Goal: Transaction & Acquisition: Subscribe to service/newsletter

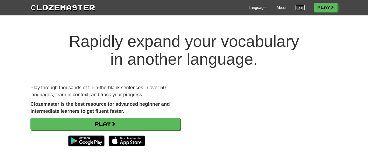
click at [297, 7] on link "Login" at bounding box center [300, 7] width 9 height 5
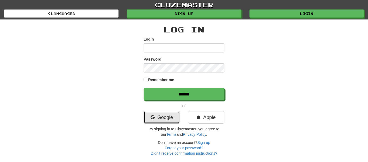
click at [169, 118] on link "Google" at bounding box center [162, 117] width 36 height 12
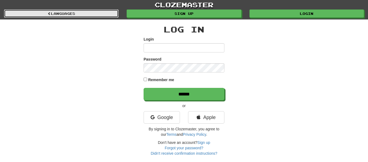
click at [84, 16] on link "Languages" at bounding box center [61, 13] width 115 height 8
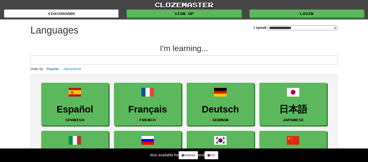
select select "*******"
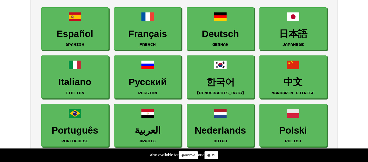
scroll to position [84, 0]
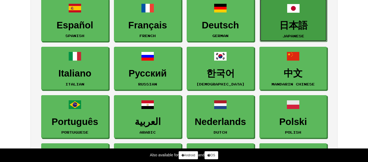
click at [313, 29] on h3 "日本語" at bounding box center [293, 25] width 61 height 11
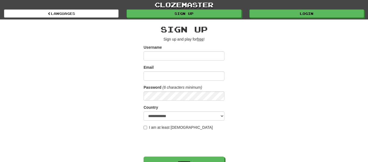
click at [201, 37] on u "free" at bounding box center [200, 39] width 6 height 4
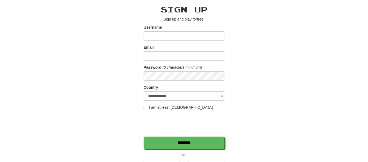
scroll to position [21, 0]
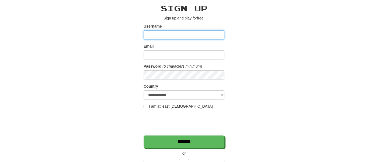
click at [201, 37] on input "Username" at bounding box center [184, 34] width 81 height 9
